Goal: Information Seeking & Learning: Find specific fact

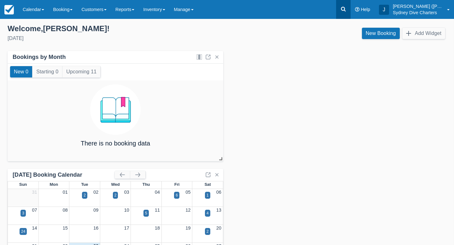
click at [338, 7] on link at bounding box center [343, 9] width 14 height 19
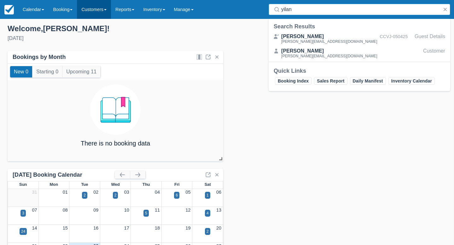
type input "yilan"
click at [102, 19] on div "Templates help to speed up your product set-up, so you can start taking booking…" at bounding box center [227, 132] width 454 height 226
click at [102, 15] on link "Customers" at bounding box center [94, 9] width 34 height 19
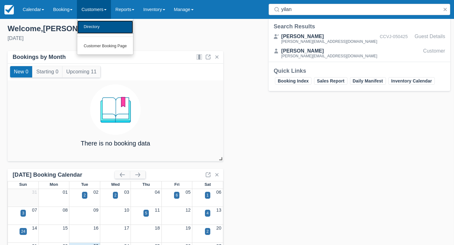
click at [102, 29] on link "Directory" at bounding box center [105, 26] width 56 height 13
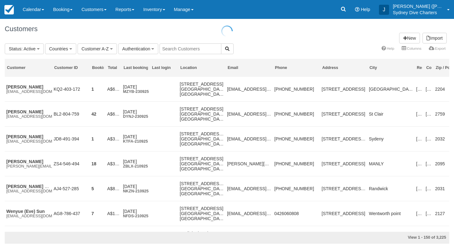
click at [182, 50] on input "text" at bounding box center [190, 48] width 62 height 11
type input "yilan"
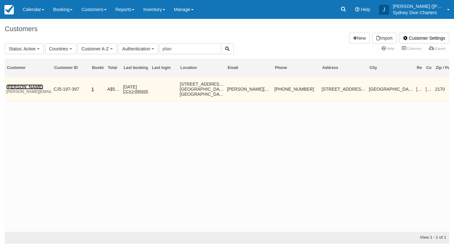
click at [19, 89] on link "[PERSON_NAME]" at bounding box center [24, 86] width 37 height 5
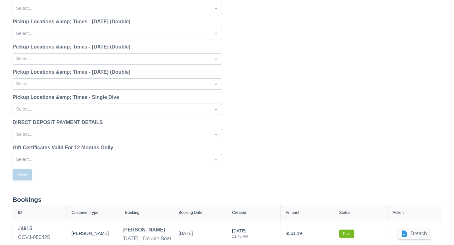
scroll to position [774, 0]
